Goal: Check status: Check status

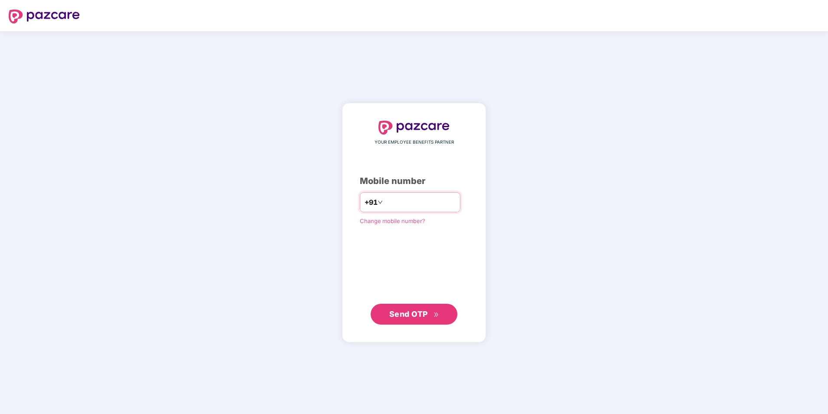
click at [398, 208] on input "number" at bounding box center [420, 202] width 71 height 14
click at [385, 199] on input "**********" at bounding box center [420, 202] width 71 height 14
type input "**********"
click at [400, 316] on span "Send OTP" at bounding box center [408, 313] width 39 height 9
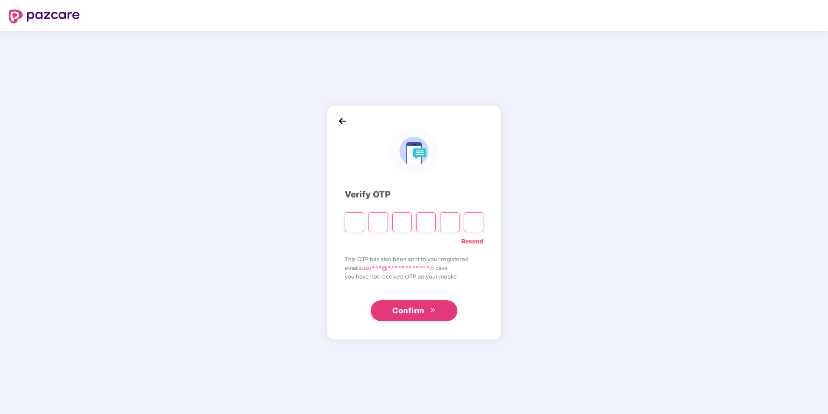
type input "*"
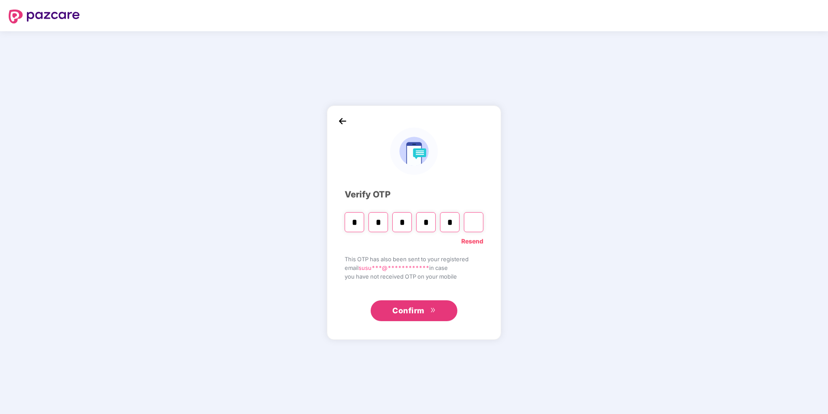
type input "*"
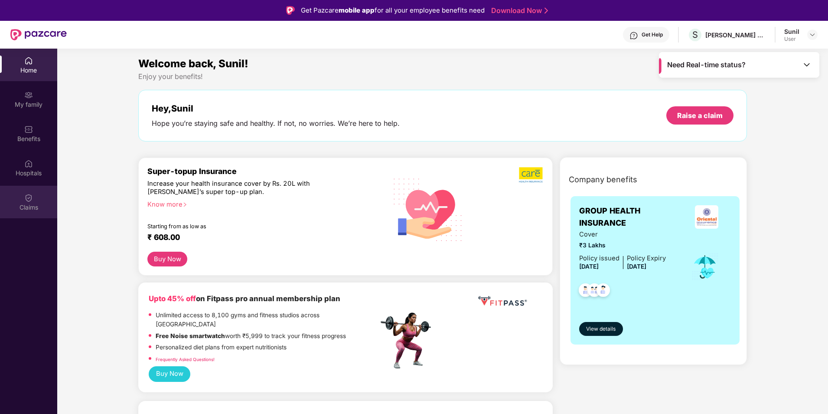
click at [33, 207] on div "Claims" at bounding box center [28, 207] width 57 height 9
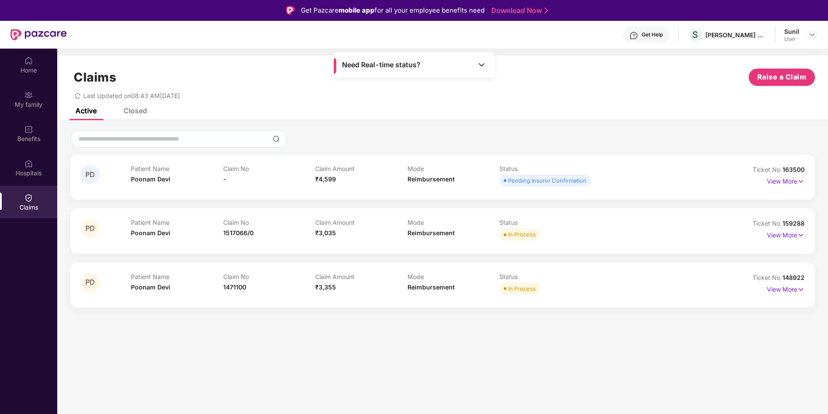
click at [142, 111] on div "Closed" at bounding box center [135, 110] width 23 height 9
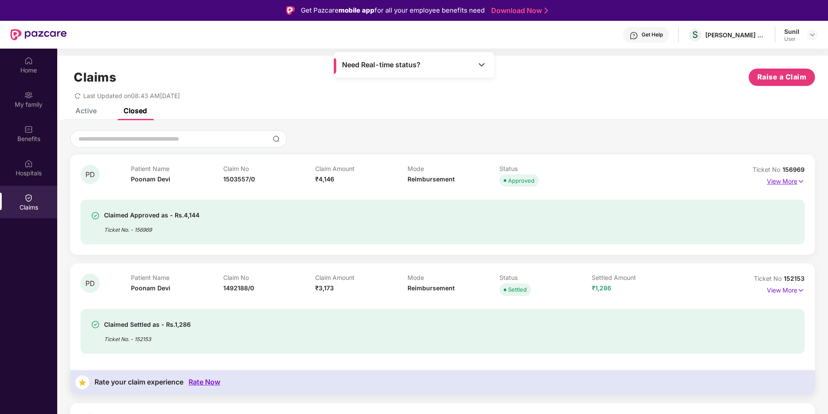
click at [800, 183] on img at bounding box center [800, 181] width 7 height 10
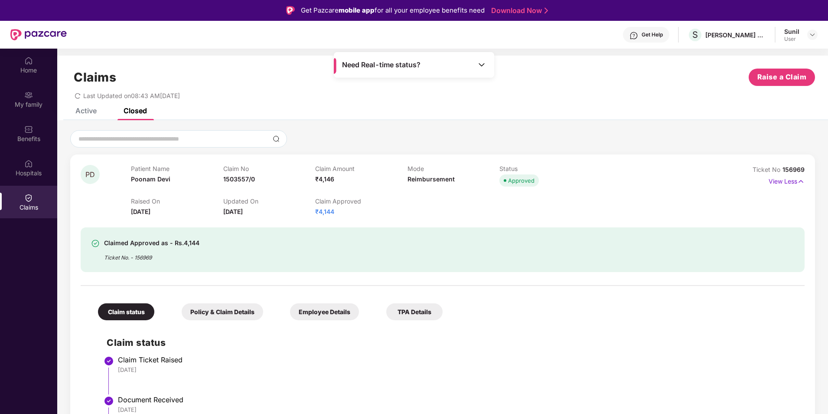
click at [83, 111] on div "Active" at bounding box center [85, 110] width 21 height 9
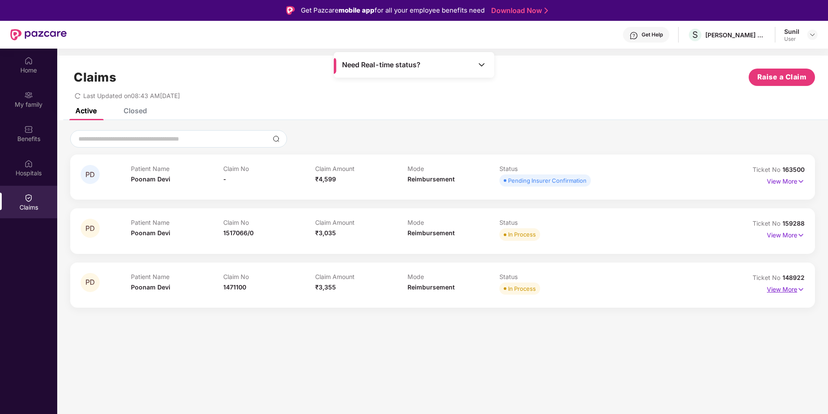
click at [788, 286] on p "View More" at bounding box center [786, 288] width 38 height 12
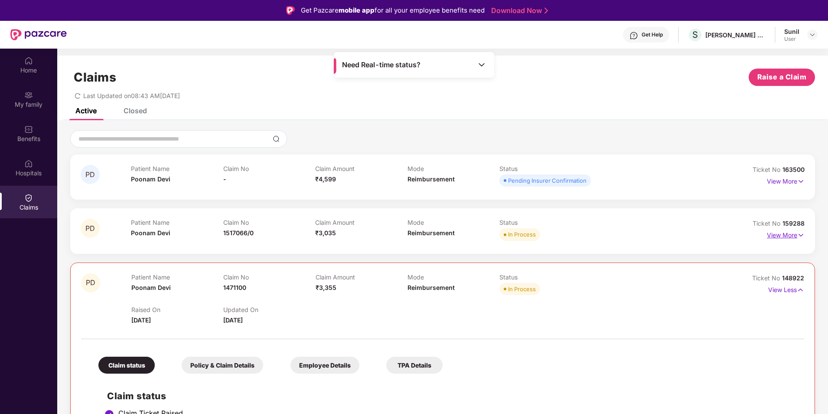
click at [783, 234] on p "View More" at bounding box center [786, 234] width 38 height 12
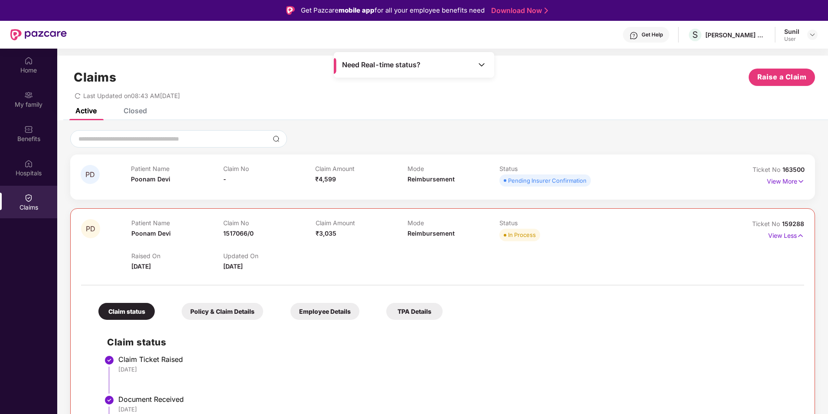
click at [139, 111] on div "Closed" at bounding box center [135, 110] width 23 height 9
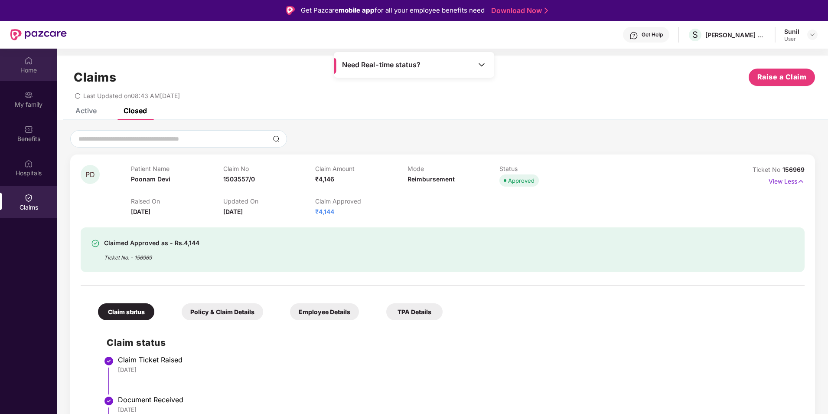
click at [25, 63] on img at bounding box center [28, 60] width 9 height 9
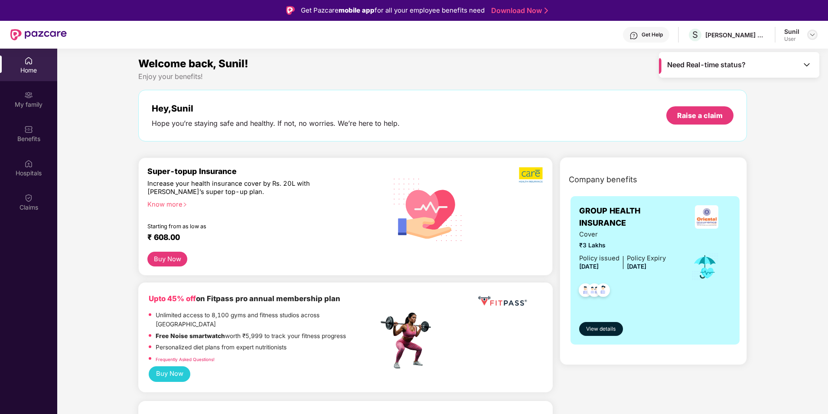
click at [811, 32] on img at bounding box center [812, 34] width 7 height 7
click at [646, 38] on div "Get Help" at bounding box center [652, 34] width 21 height 7
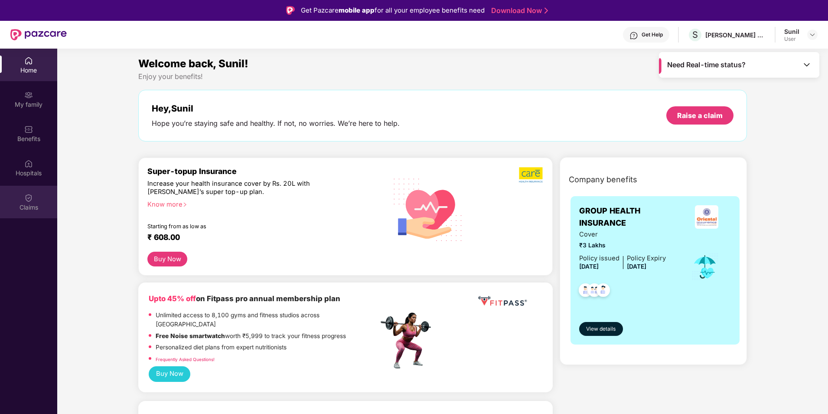
click at [32, 204] on div "Claims" at bounding box center [28, 207] width 57 height 9
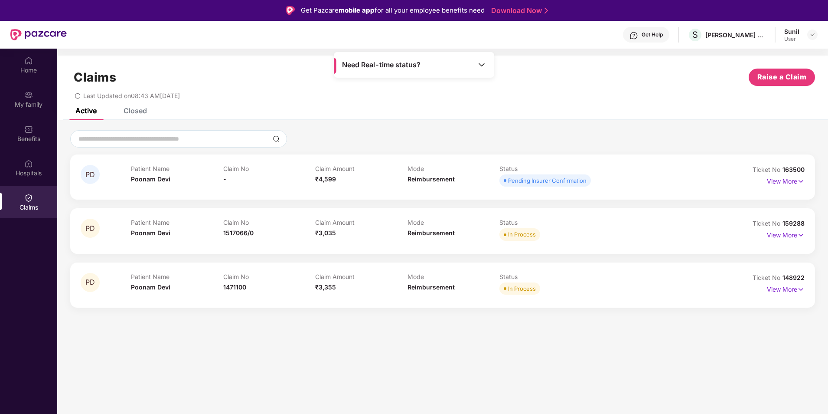
click at [133, 112] on div "Closed" at bounding box center [135, 110] width 23 height 9
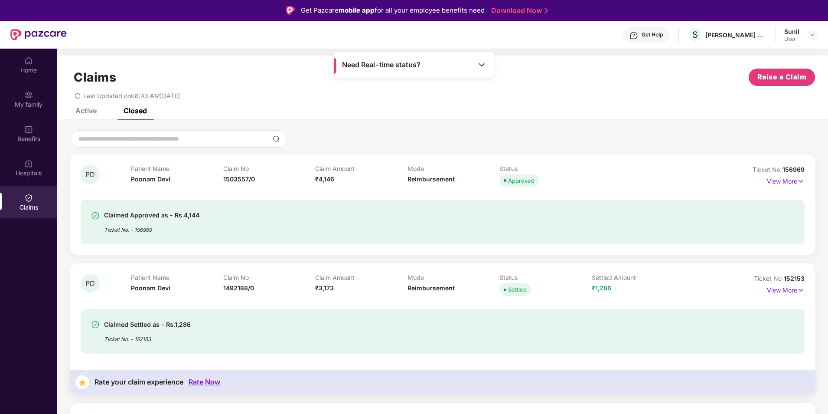
click at [94, 111] on div "Active" at bounding box center [85, 110] width 21 height 9
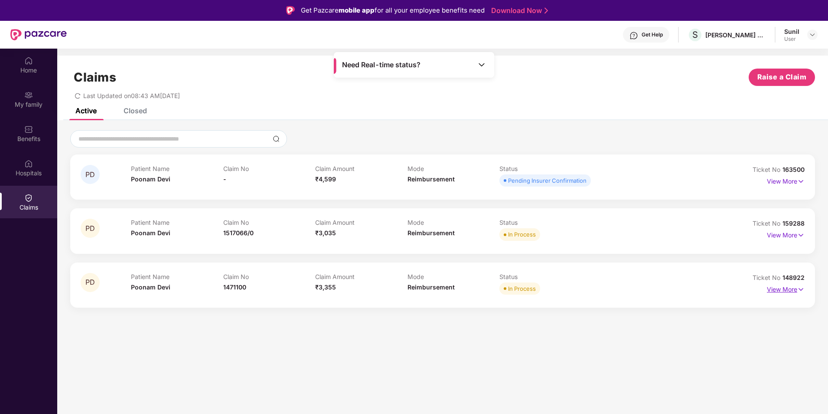
click at [797, 290] on img at bounding box center [800, 289] width 7 height 10
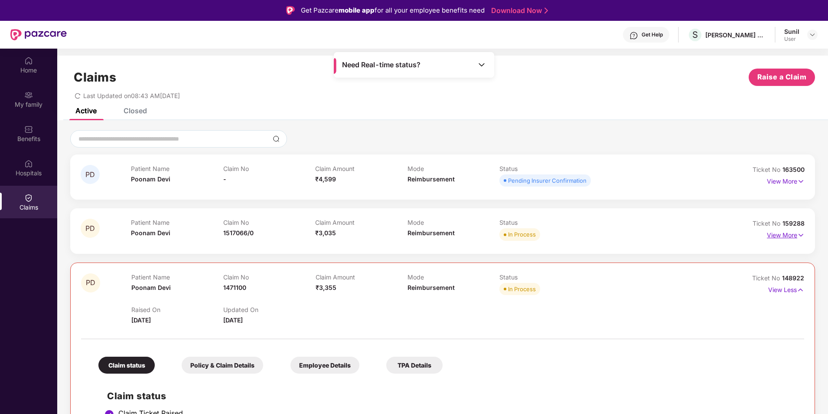
click at [798, 234] on img at bounding box center [800, 235] width 7 height 10
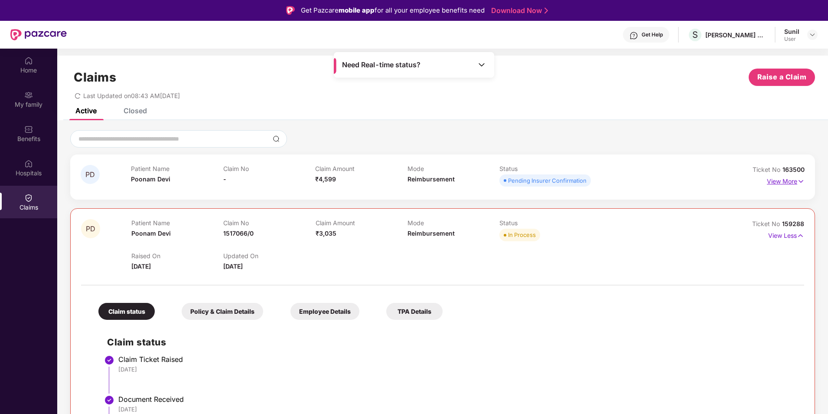
click at [802, 180] on img at bounding box center [800, 181] width 7 height 10
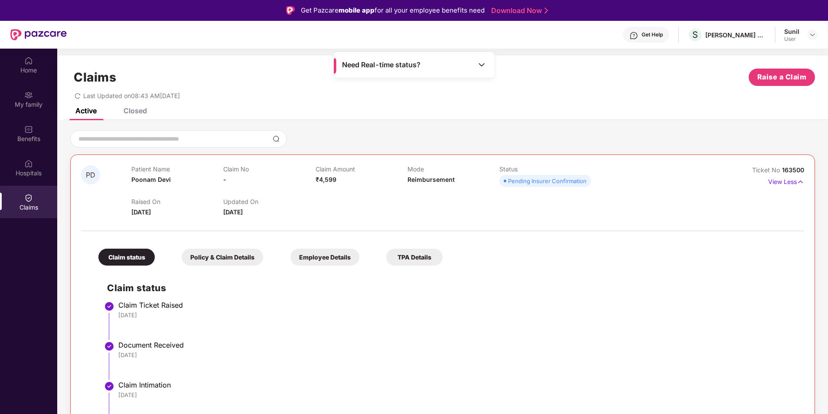
click at [138, 110] on div "Closed" at bounding box center [135, 110] width 23 height 9
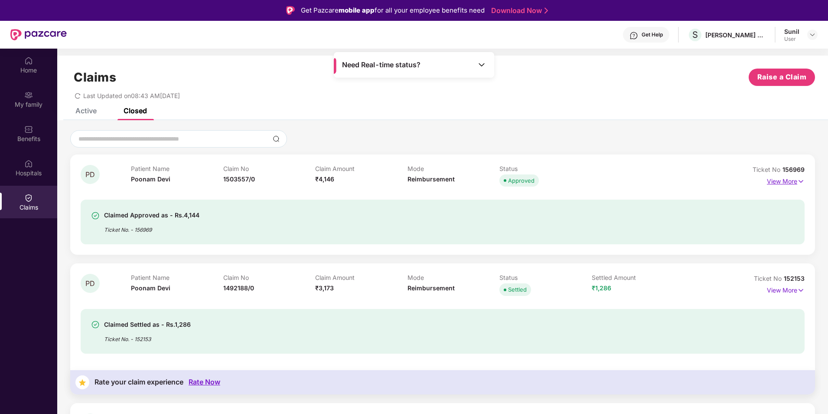
click at [801, 181] on img at bounding box center [800, 181] width 7 height 10
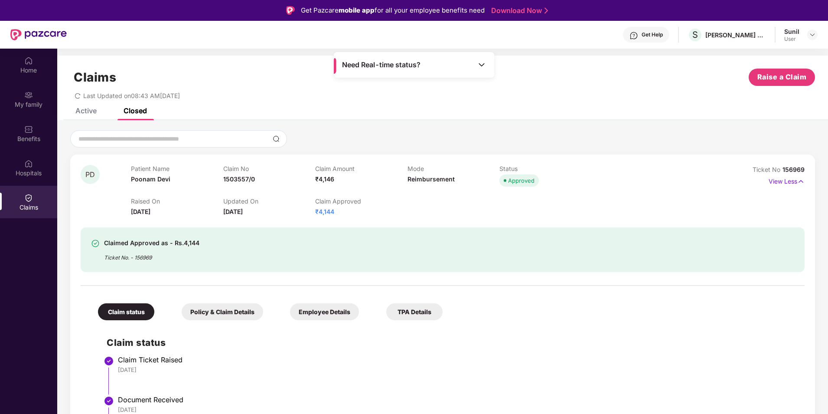
click at [85, 110] on div "Active" at bounding box center [85, 110] width 21 height 9
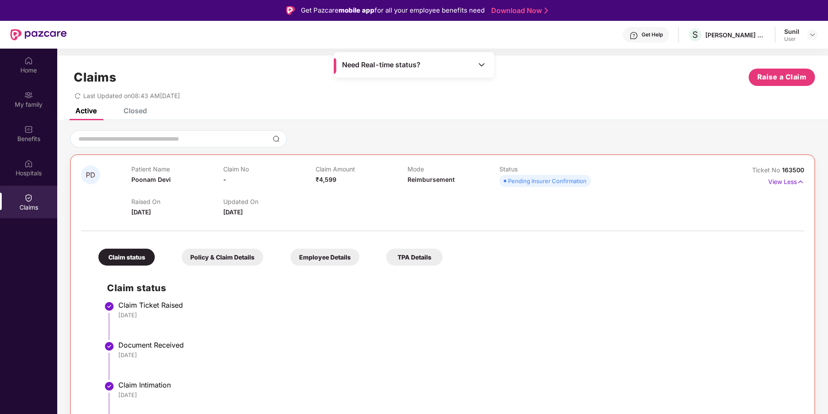
click at [140, 113] on div "Closed" at bounding box center [135, 110] width 23 height 9
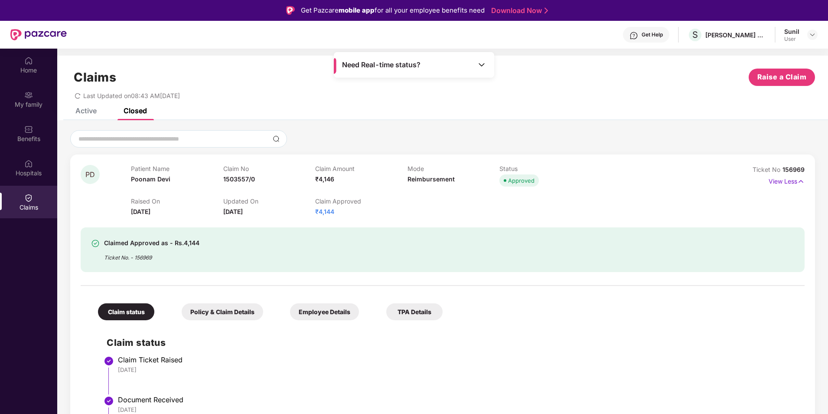
click at [88, 114] on div "Active" at bounding box center [85, 110] width 21 height 9
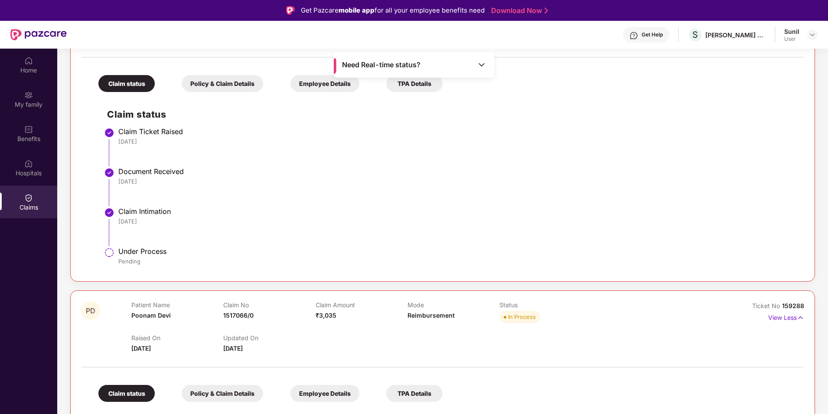
scroll to position [390, 0]
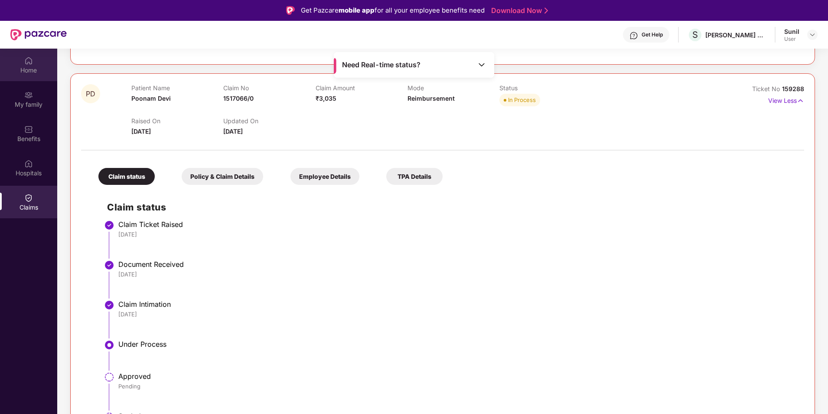
click at [26, 65] on img at bounding box center [28, 60] width 9 height 9
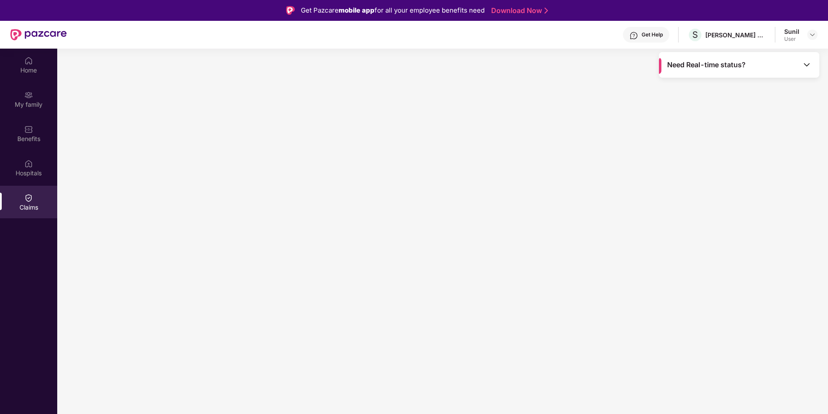
scroll to position [0, 0]
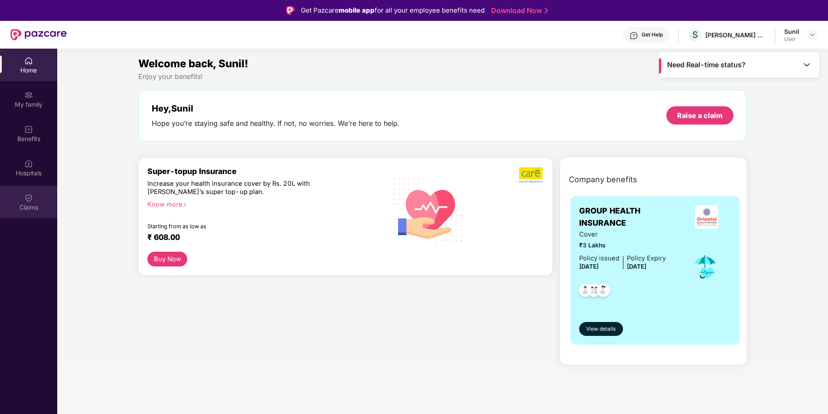
click at [27, 205] on div "Claims" at bounding box center [28, 207] width 57 height 9
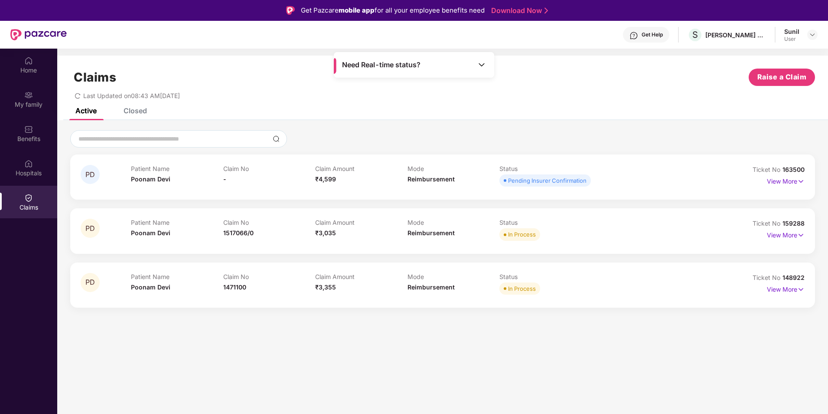
click at [132, 110] on div "Closed" at bounding box center [135, 110] width 23 height 9
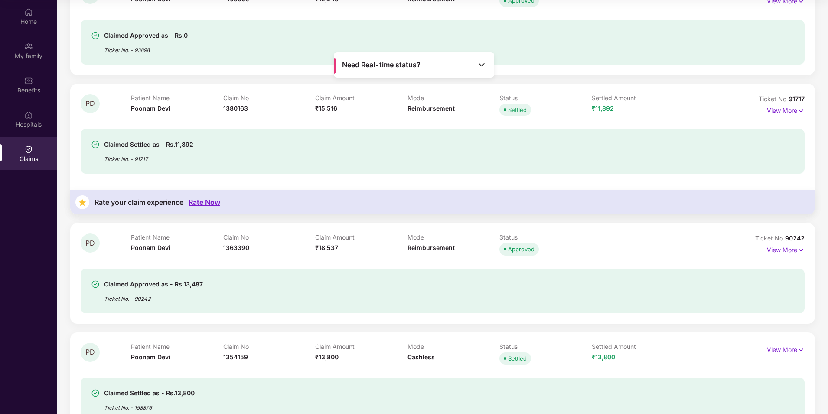
scroll to position [1122, 0]
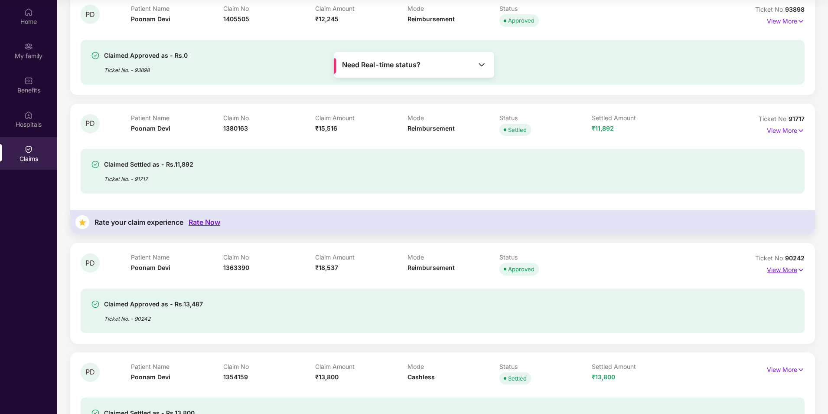
click at [777, 267] on p "View More" at bounding box center [786, 269] width 38 height 12
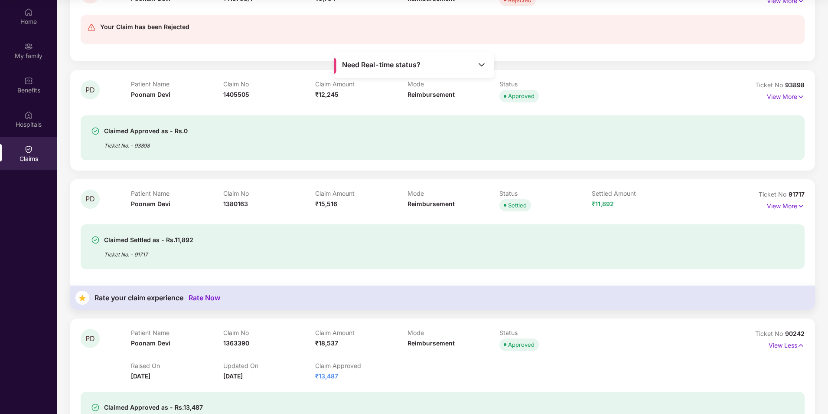
scroll to position [1035, 0]
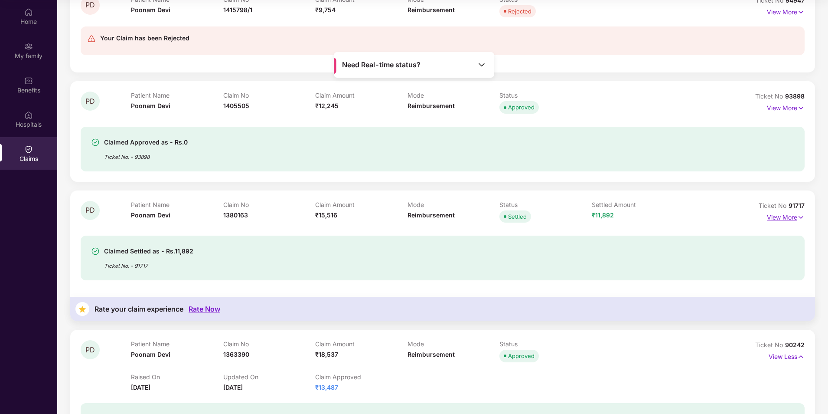
click at [780, 217] on p "View More" at bounding box center [786, 216] width 38 height 12
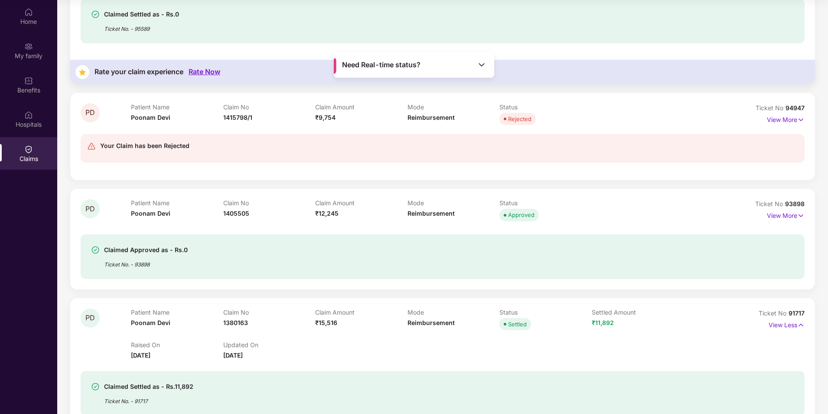
scroll to position [927, 0]
click at [772, 216] on p "View More" at bounding box center [786, 215] width 38 height 12
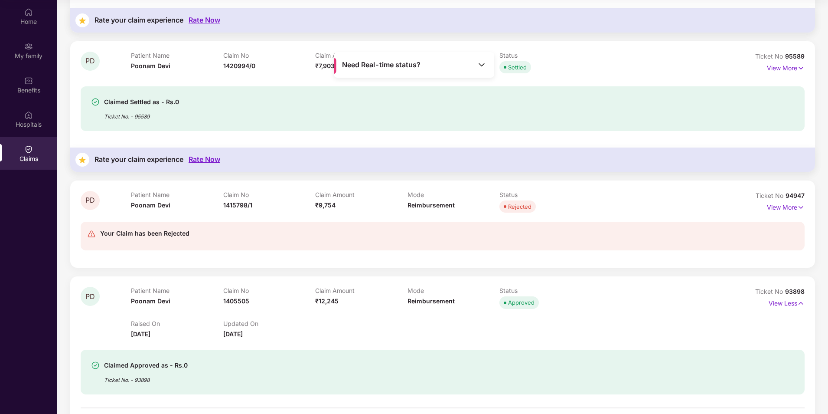
scroll to position [797, 0]
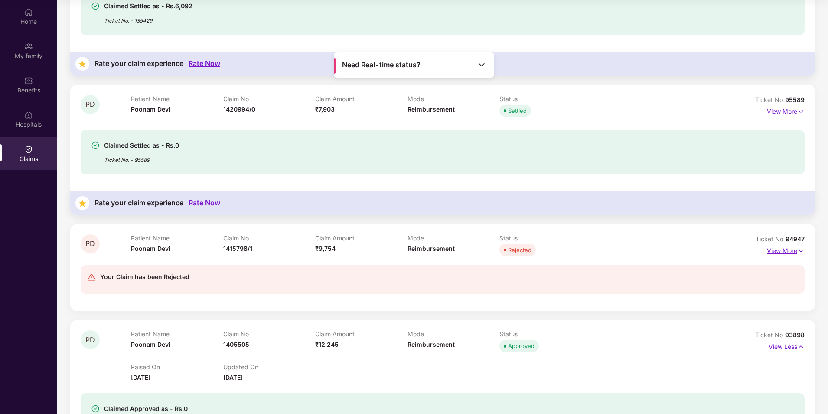
click at [769, 249] on p "View More" at bounding box center [786, 250] width 38 height 12
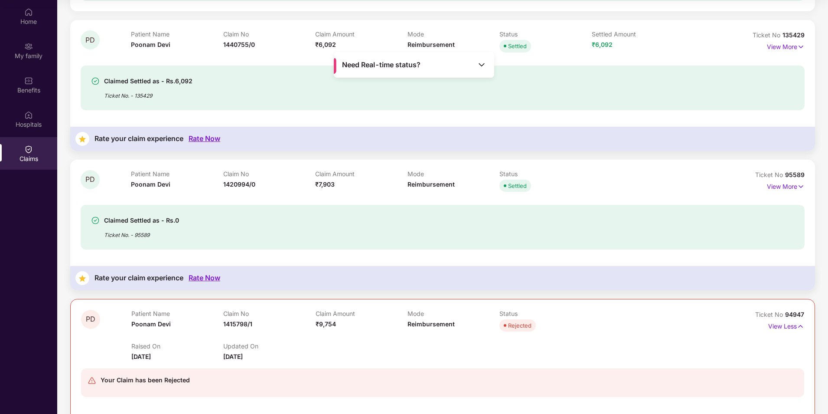
scroll to position [710, 0]
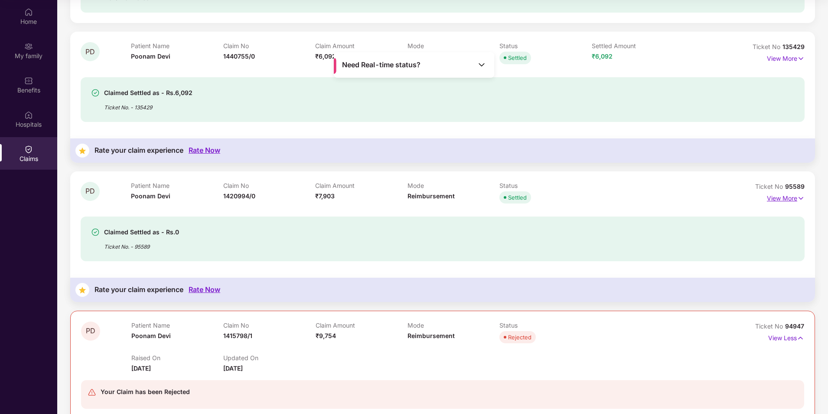
click at [778, 196] on p "View More" at bounding box center [786, 197] width 38 height 12
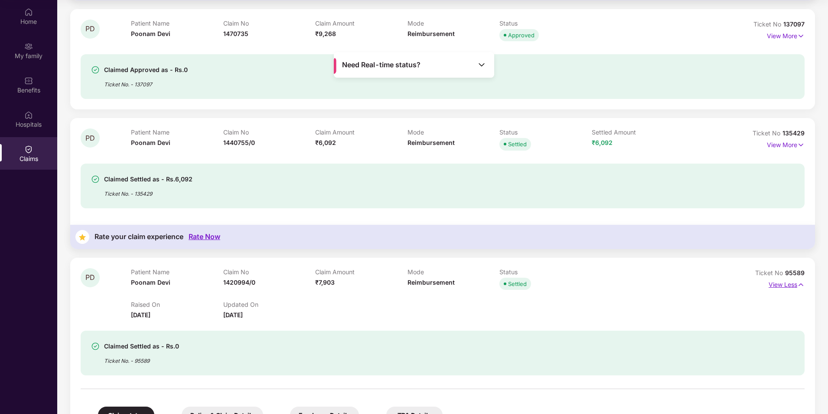
scroll to position [623, 0]
click at [784, 145] on p "View More" at bounding box center [786, 144] width 38 height 12
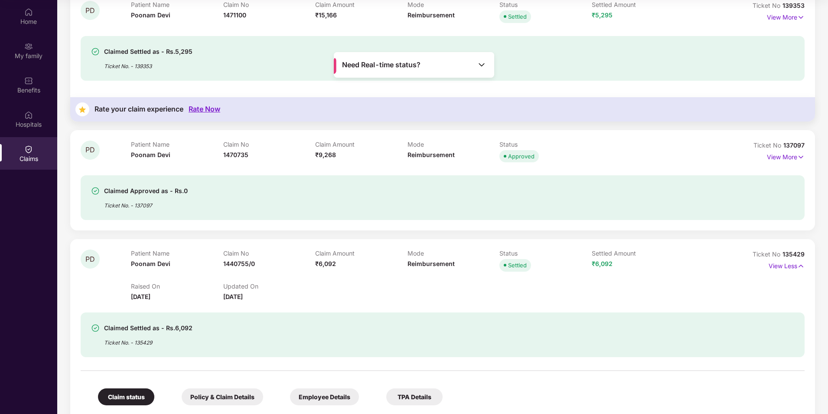
scroll to position [407, 0]
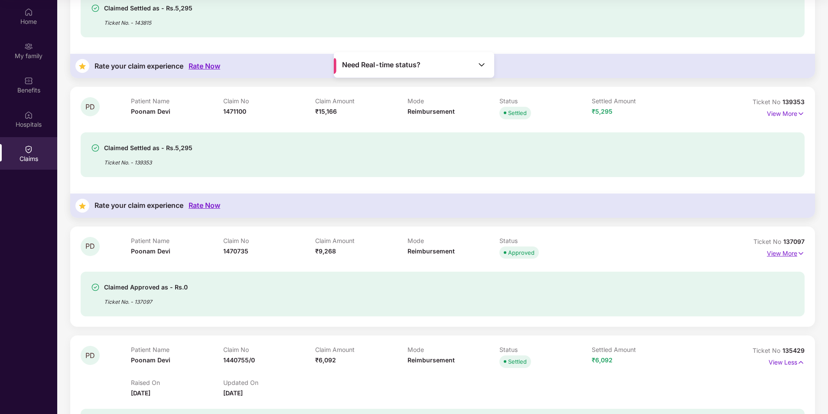
click at [793, 254] on p "View More" at bounding box center [786, 252] width 38 height 12
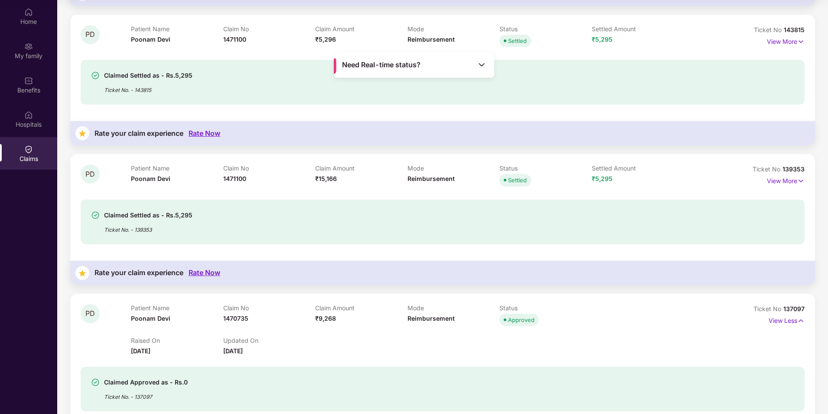
scroll to position [320, 0]
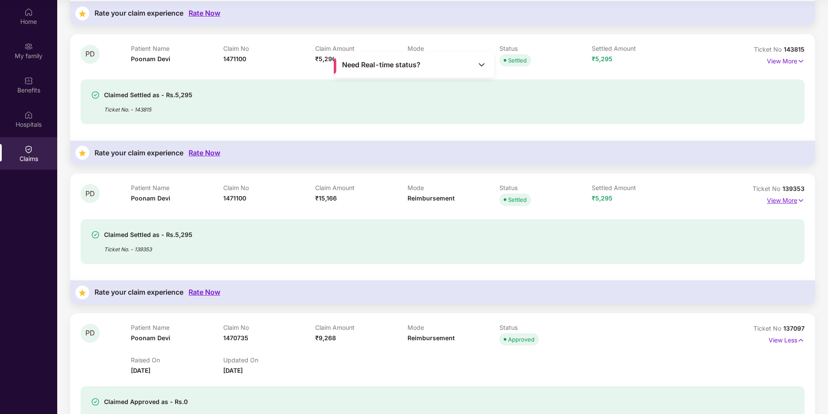
click at [780, 199] on p "View More" at bounding box center [786, 199] width 38 height 12
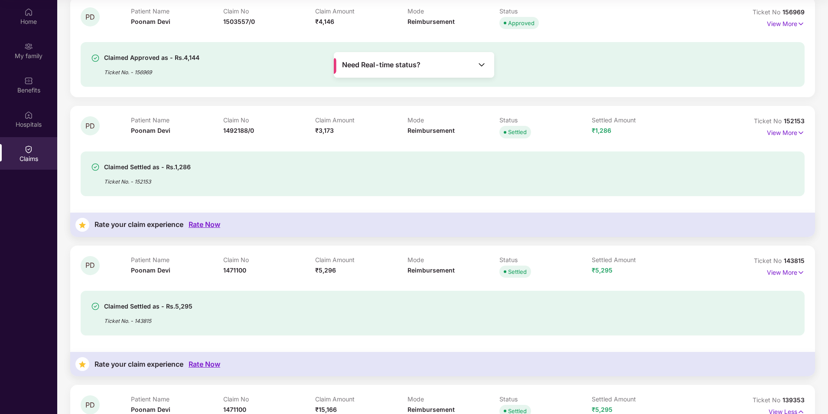
scroll to position [103, 0]
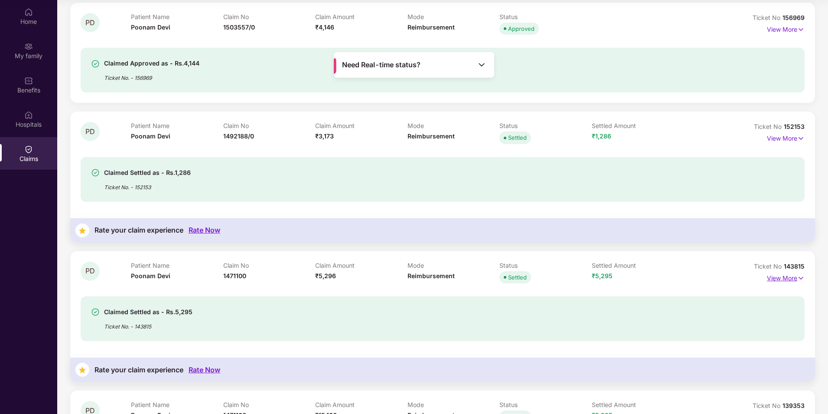
click at [774, 280] on p "View More" at bounding box center [786, 277] width 38 height 12
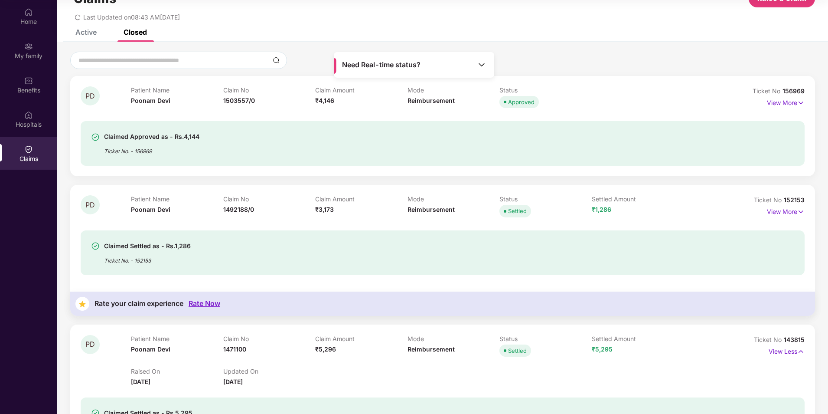
scroll to position [16, 0]
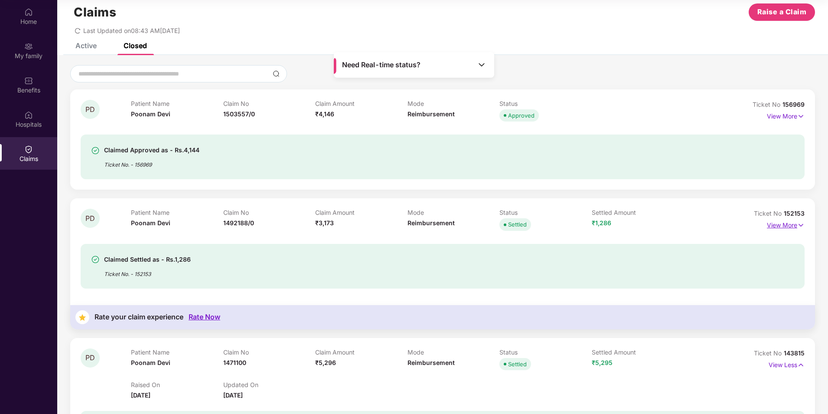
click at [783, 227] on p "View More" at bounding box center [786, 224] width 38 height 12
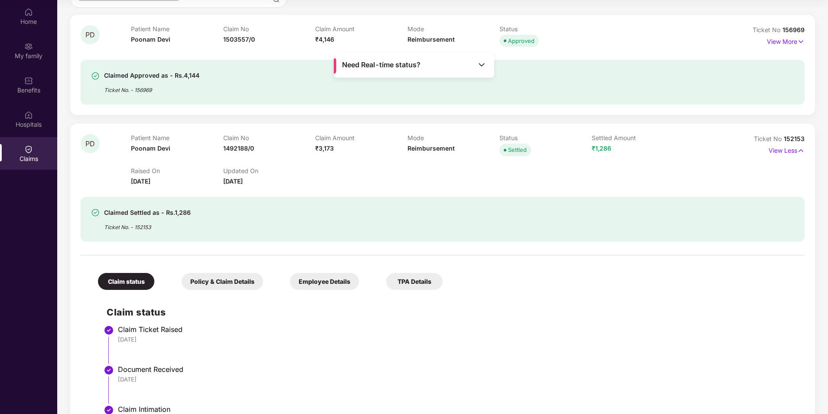
scroll to position [233, 0]
